Goal: Find specific page/section: Find specific page/section

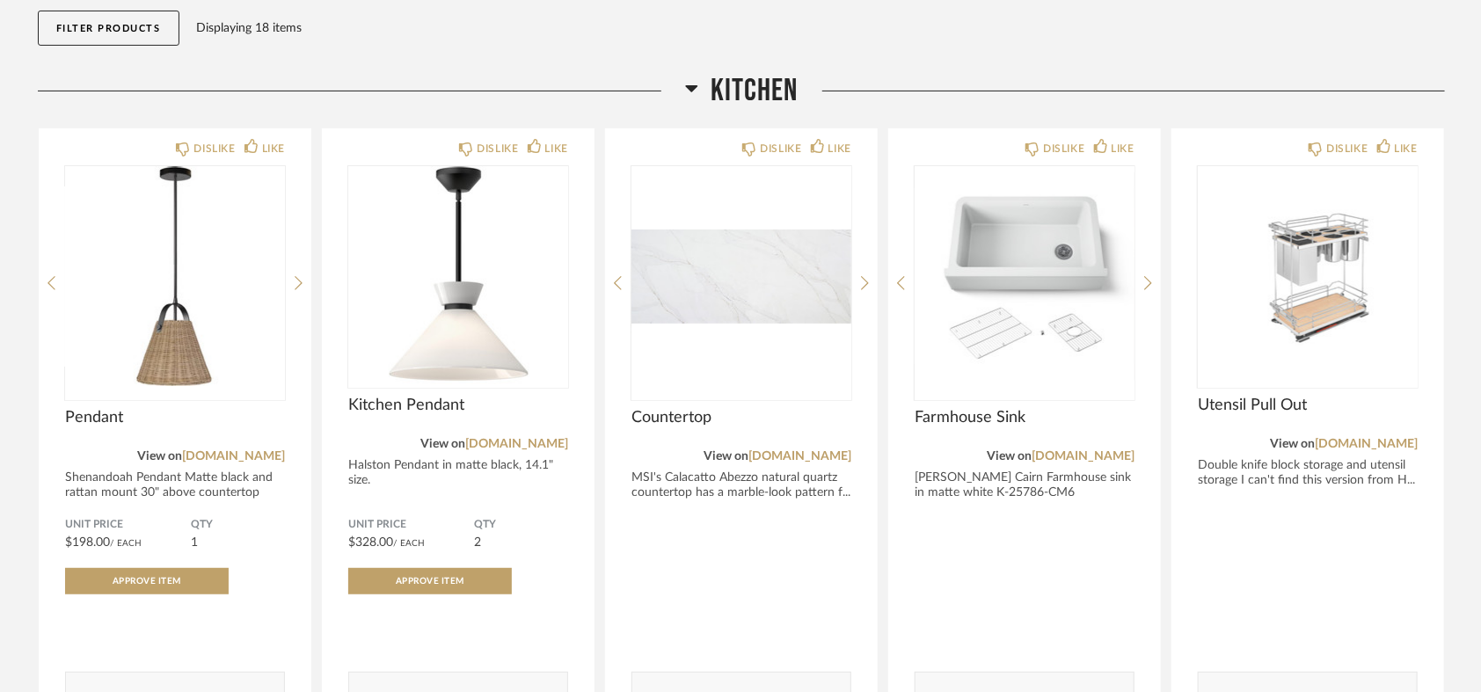
scroll to position [195, 0]
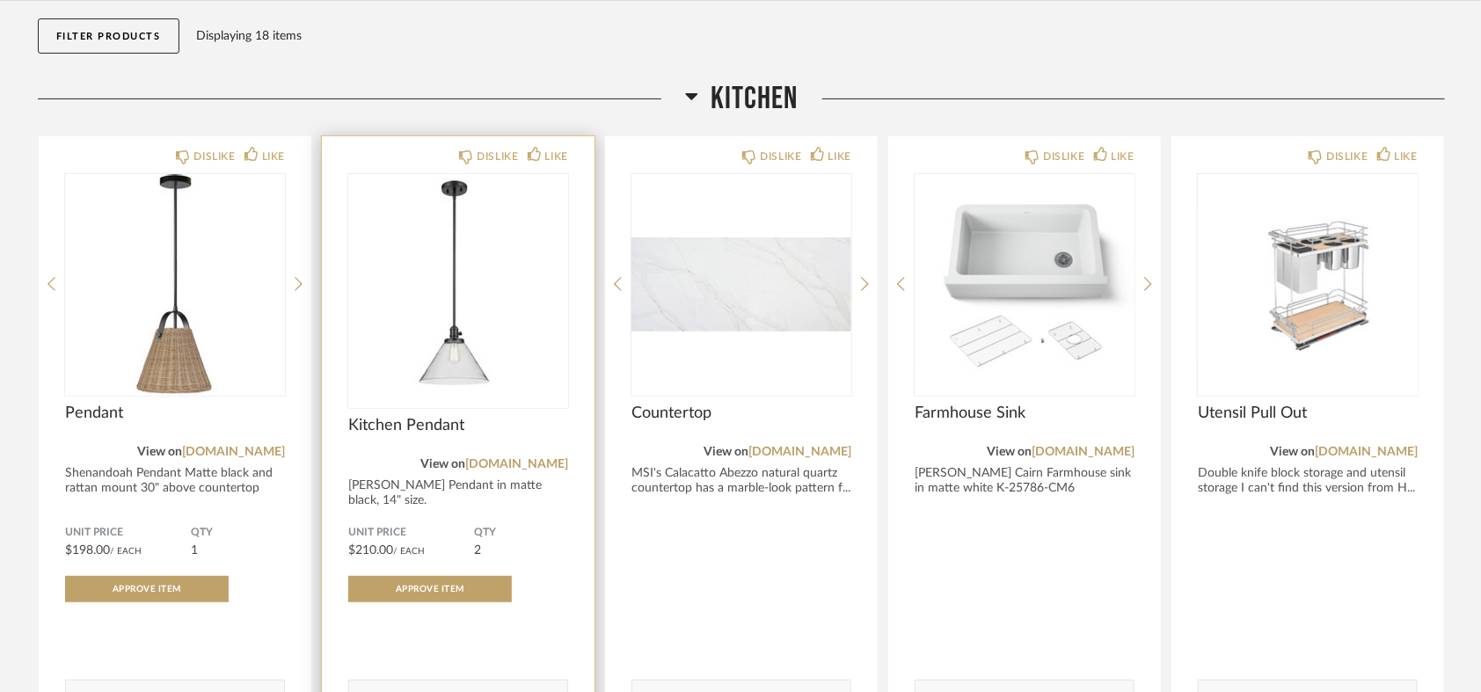
scroll to position [195, 0]
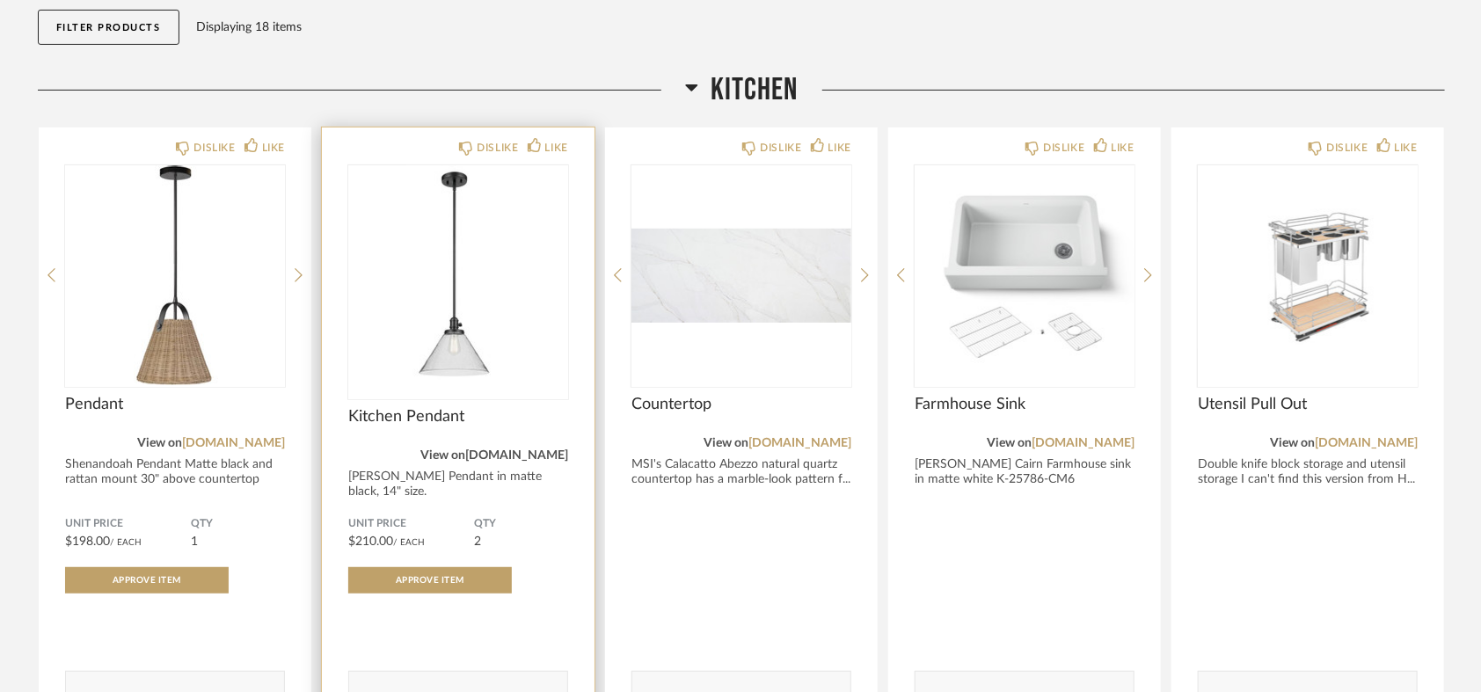
click at [543, 452] on link "lightology.com" at bounding box center [516, 455] width 103 height 12
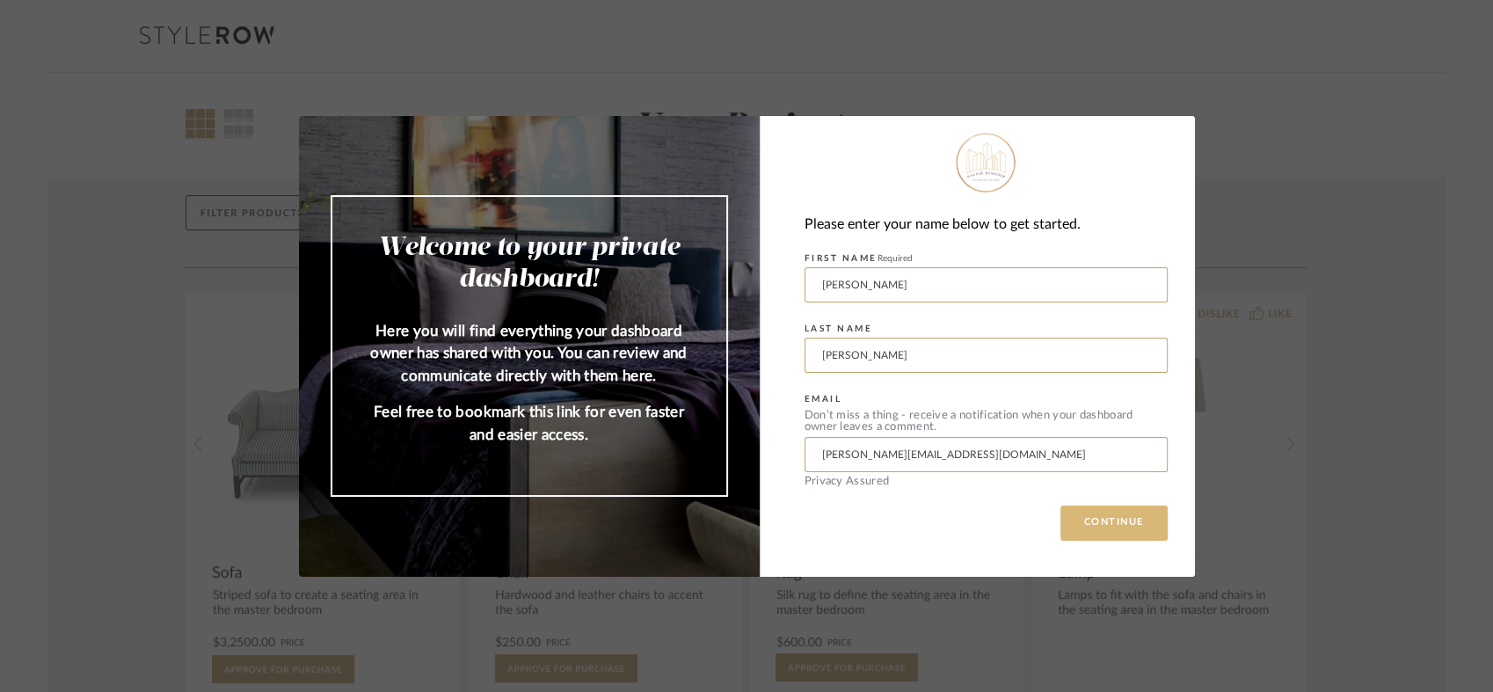
click at [1107, 527] on button "CONTINUE" at bounding box center [1114, 523] width 107 height 35
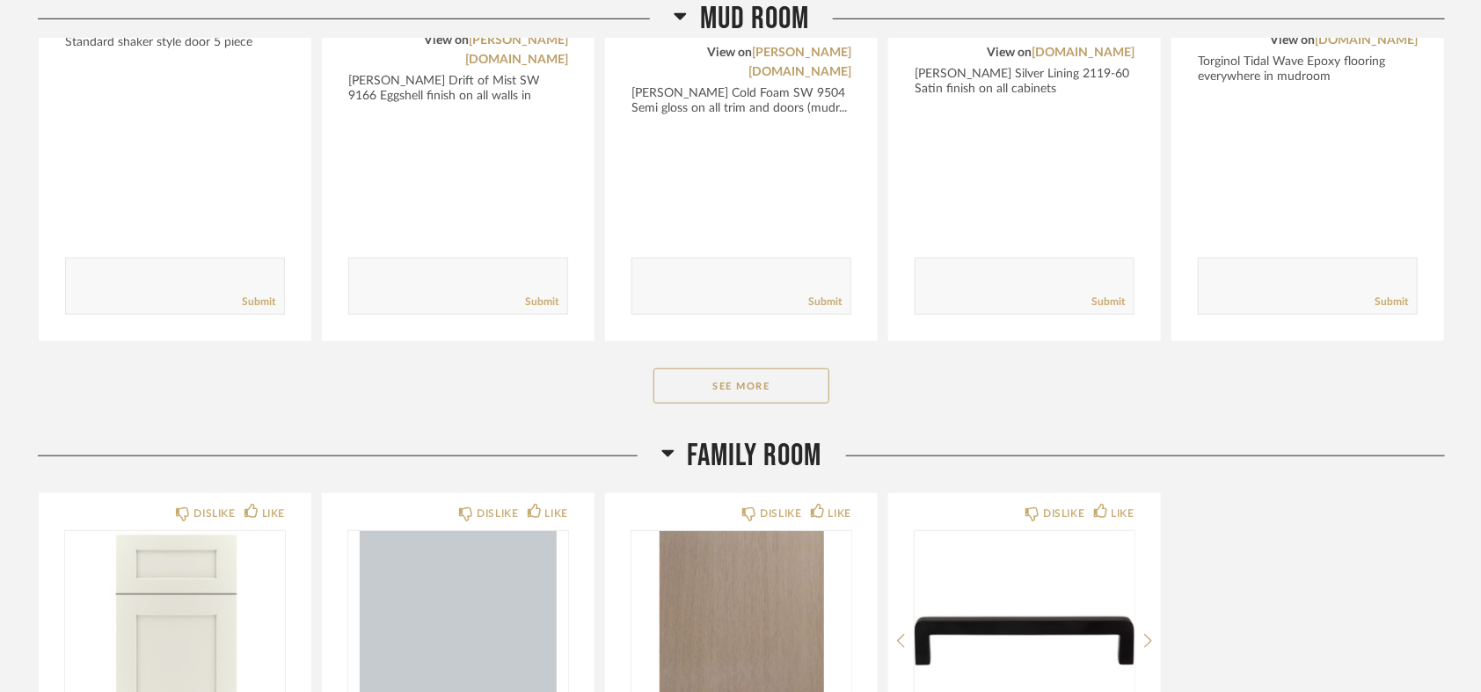
scroll to position [586, 0]
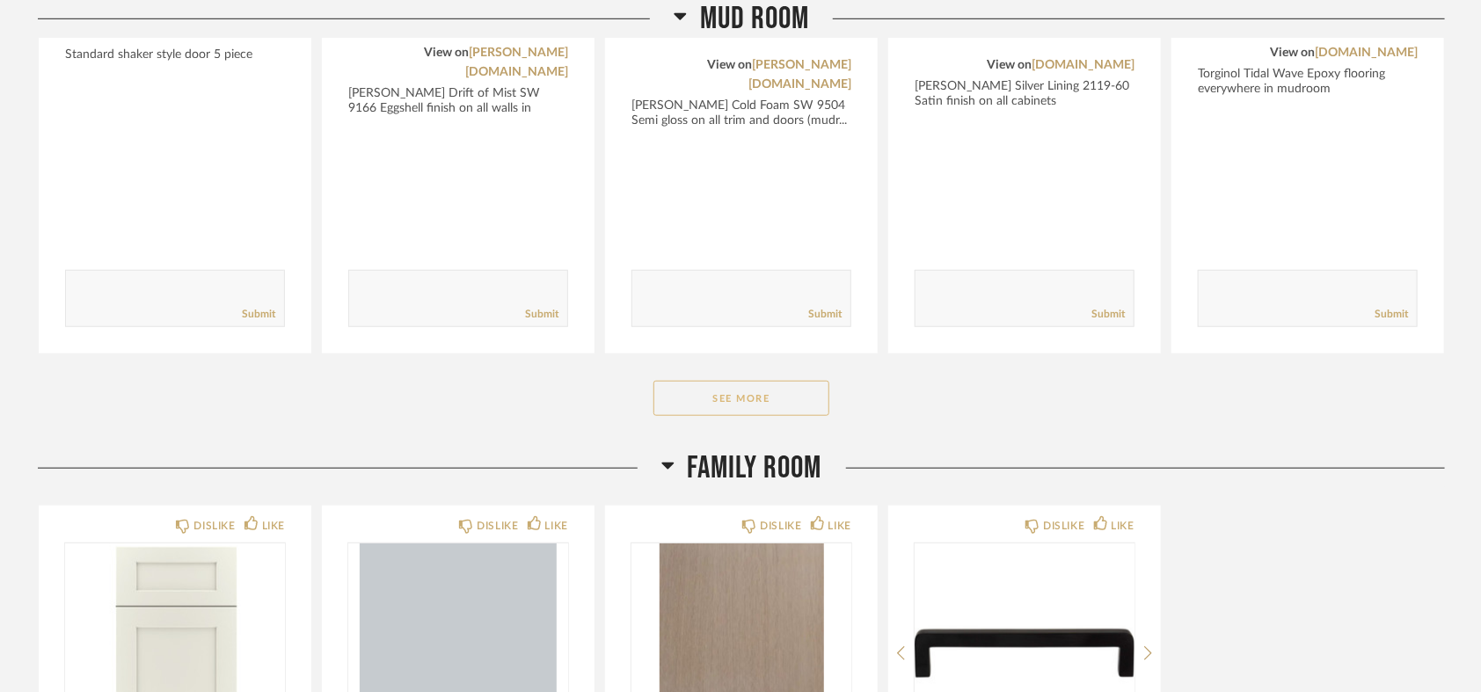
click at [786, 381] on button "See More" at bounding box center [741, 398] width 176 height 35
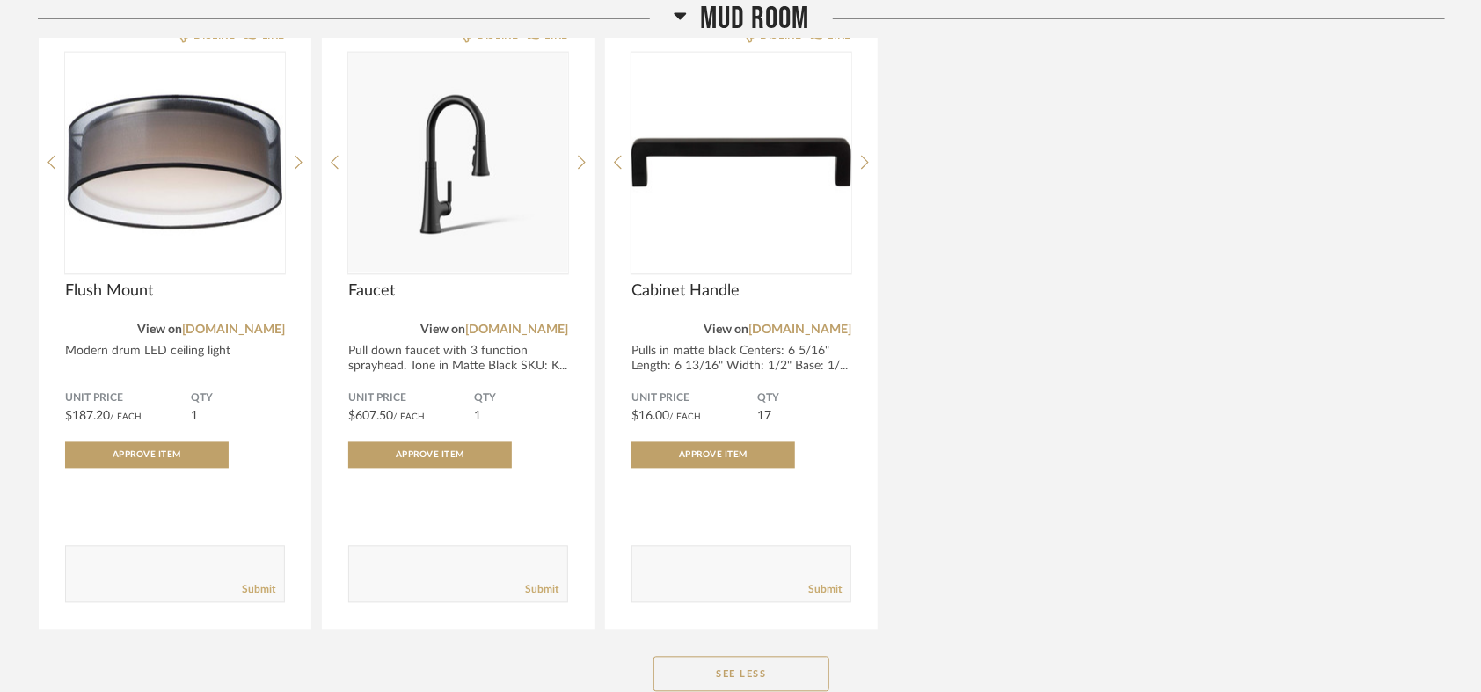
scroll to position [1563, 0]
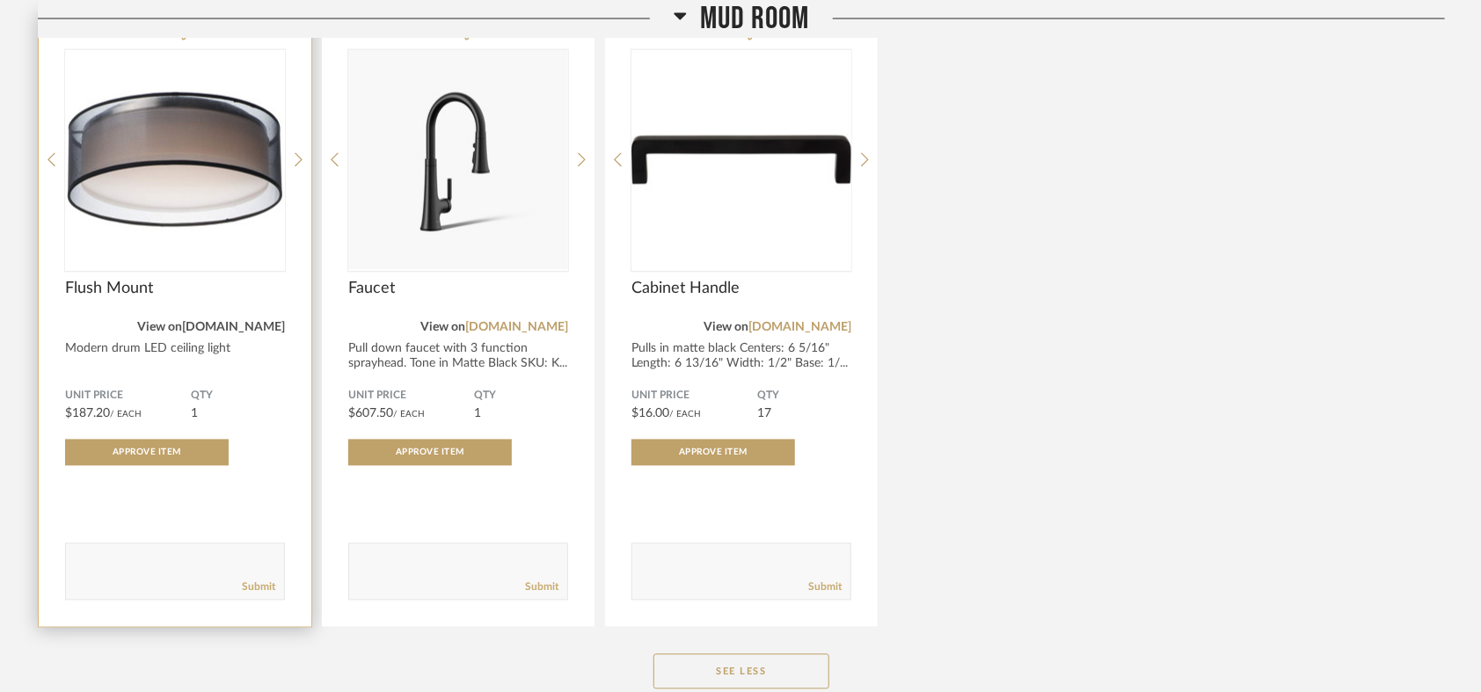
click at [217, 322] on link "[DOMAIN_NAME]" at bounding box center [233, 328] width 103 height 12
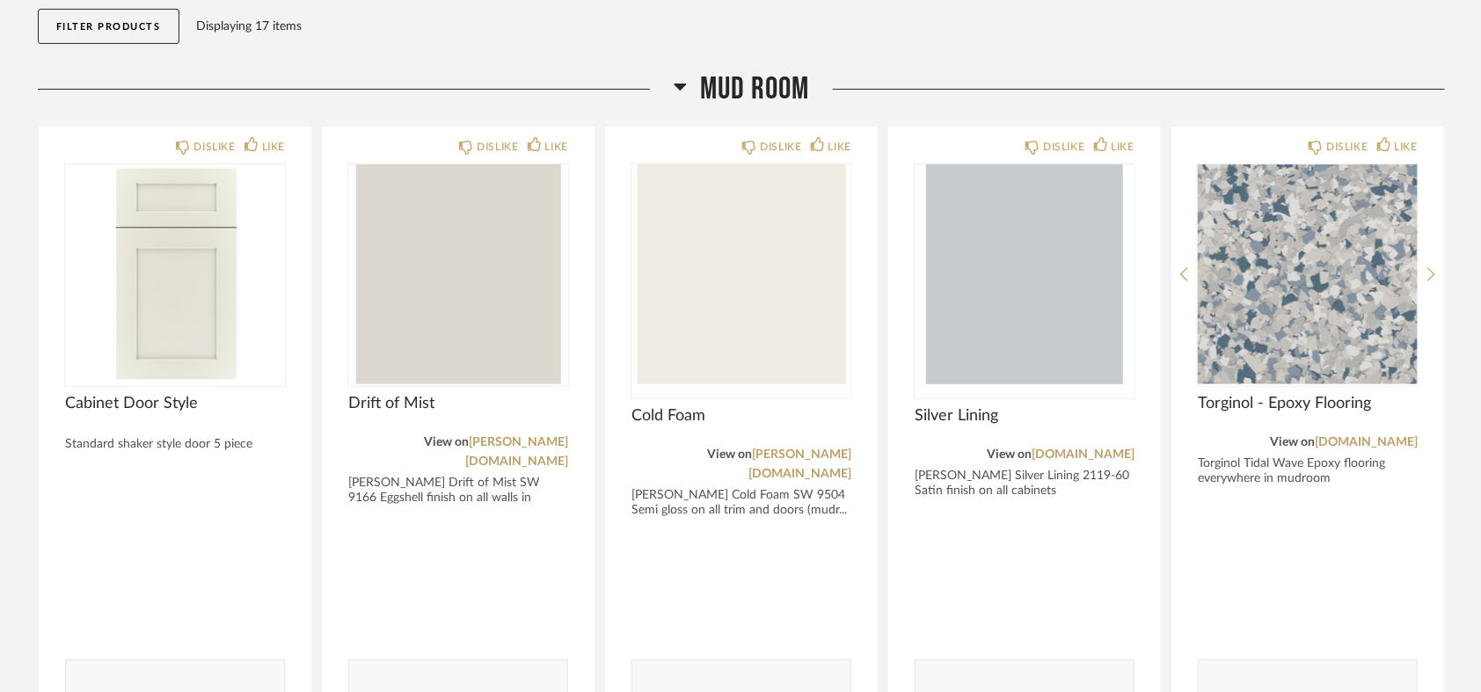
scroll to position [195, 0]
